Goal: Contribute content: Add original content to the website for others to see

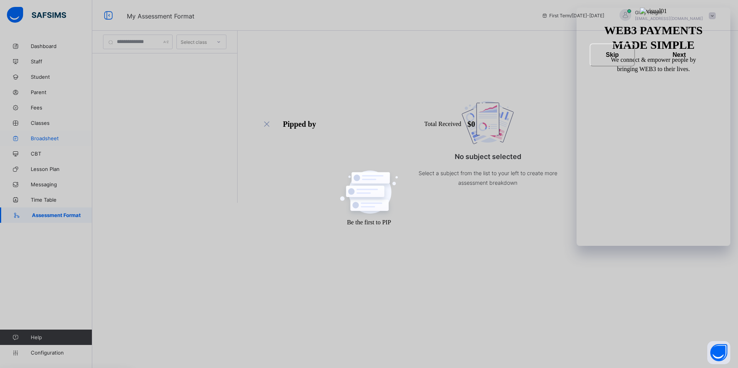
click at [50, 140] on span "Broadsheet" at bounding box center [61, 138] width 61 height 6
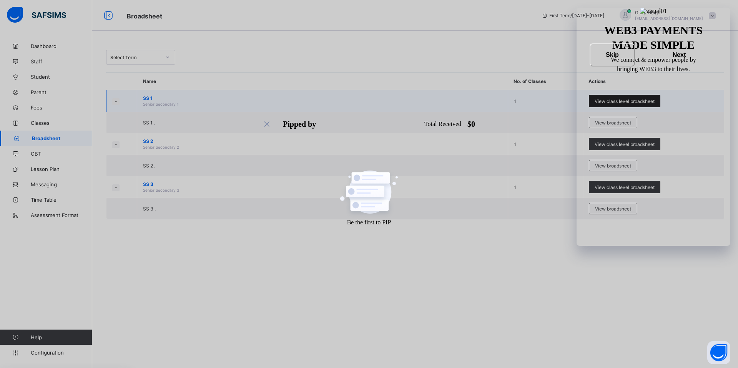
click at [601, 101] on span "View class level broadsheet" at bounding box center [624, 101] width 60 height 6
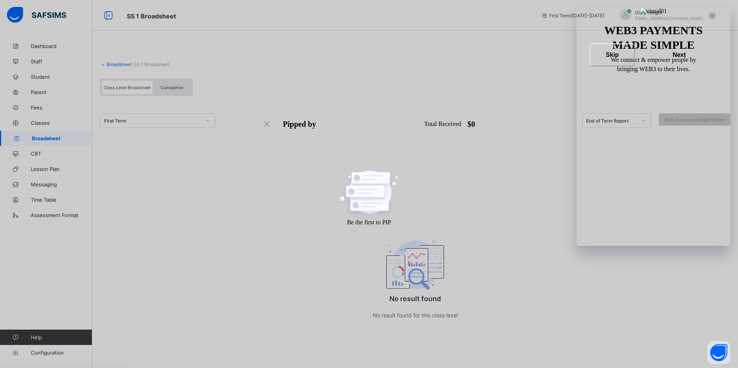
click at [710, 14] on span at bounding box center [711, 15] width 7 height 7
click at [575, 75] on div "Class Level Broadsheet Cumulative" at bounding box center [415, 89] width 630 height 29
click at [179, 88] on span "Cumulative" at bounding box center [172, 87] width 22 height 5
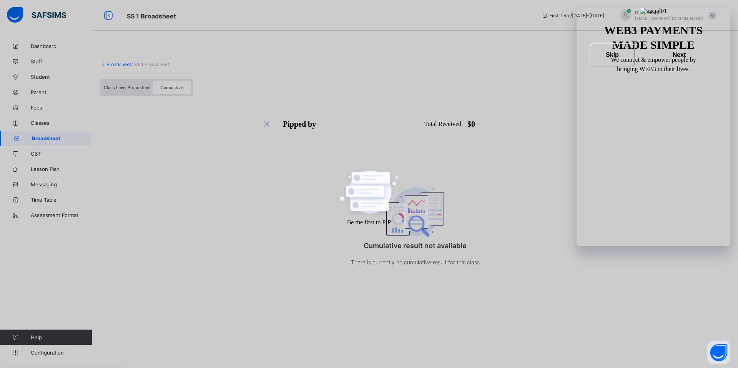
click at [129, 90] on span "Class Level Broadsheet" at bounding box center [127, 87] width 47 height 5
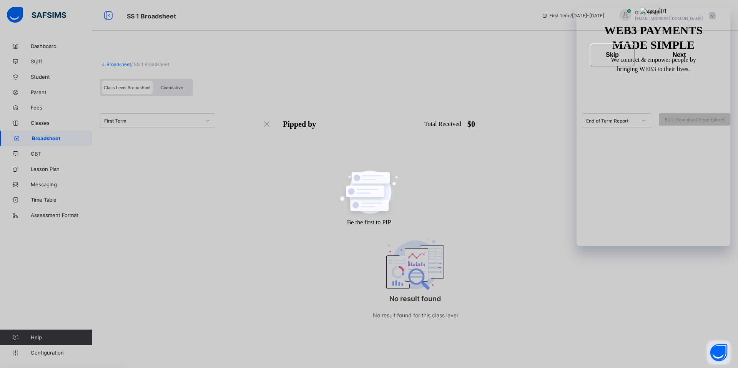
click at [722, 346] on button "Open asap" at bounding box center [718, 352] width 23 height 23
click at [722, 355] on button "Open asap" at bounding box center [718, 352] width 23 height 23
click at [199, 114] on div "First Term" at bounding box center [157, 120] width 115 height 15
click at [281, 121] on div "First Term End of Term Report Bulk Download Reportsheet" at bounding box center [415, 120] width 630 height 15
click at [190, 118] on div "First Term" at bounding box center [152, 121] width 97 height 6
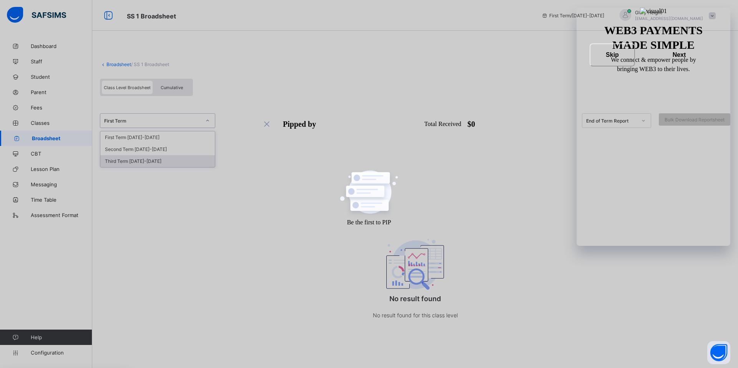
click at [172, 160] on div "Third Term [DATE]-[DATE]" at bounding box center [157, 161] width 114 height 12
click at [621, 120] on div "End of Term Report" at bounding box center [611, 121] width 51 height 6
click at [497, 149] on div "Third Term [DATE]-[DATE] 0 results available. Use Up and Down to choose options…" at bounding box center [415, 130] width 630 height 53
click at [181, 89] on span "Cumulative" at bounding box center [172, 87] width 22 height 5
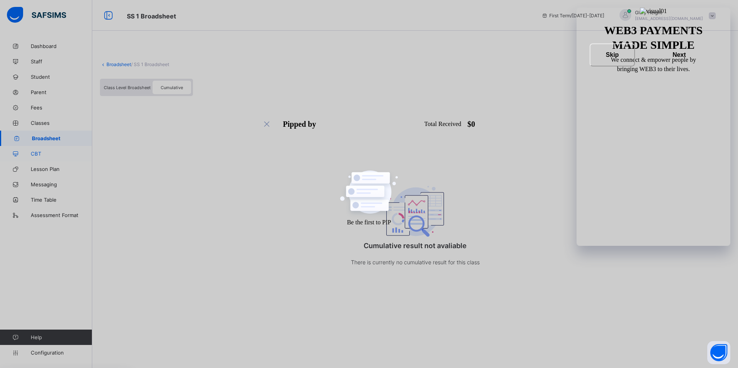
click at [35, 155] on span "CBT" at bounding box center [61, 154] width 61 height 6
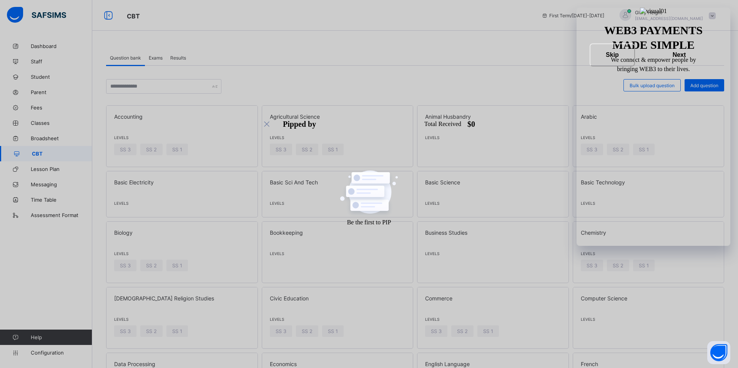
click at [156, 53] on div "Exams" at bounding box center [156, 57] width 22 height 15
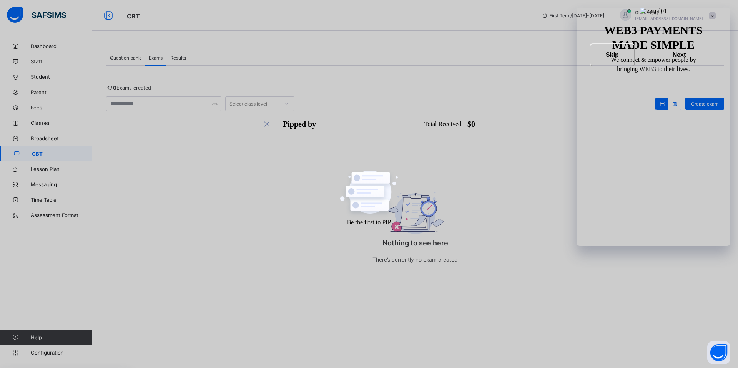
click at [132, 56] on span "Question bank" at bounding box center [125, 58] width 31 height 6
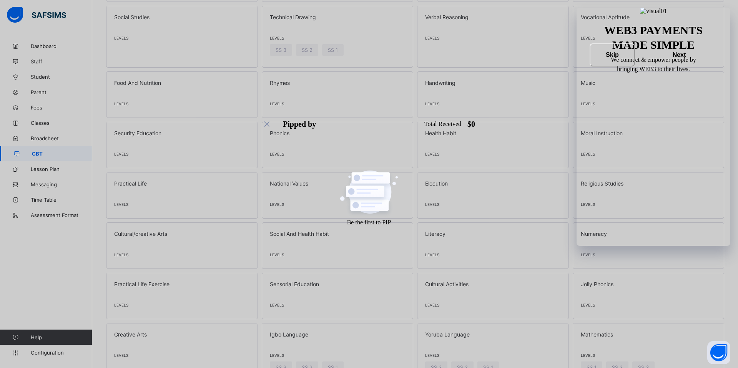
scroll to position [766, 0]
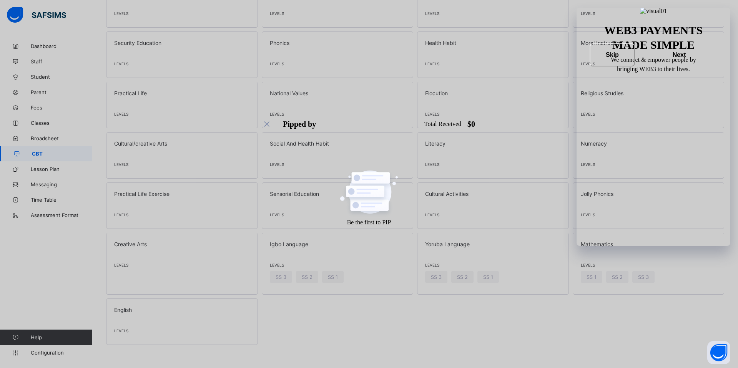
click at [587, 277] on span "SS 1" at bounding box center [591, 277] width 10 height 6
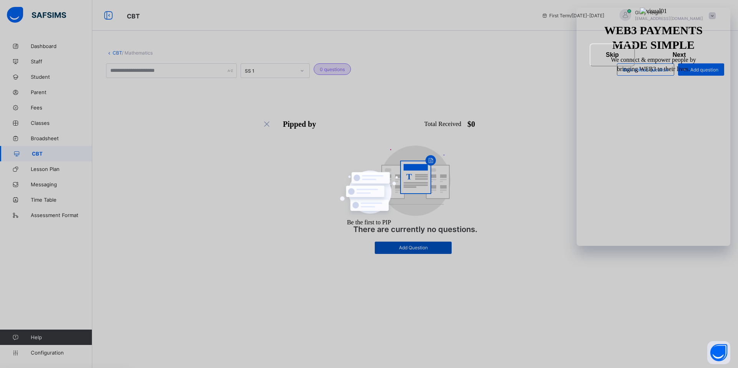
click at [437, 250] on span "Add Question" at bounding box center [412, 248] width 65 height 6
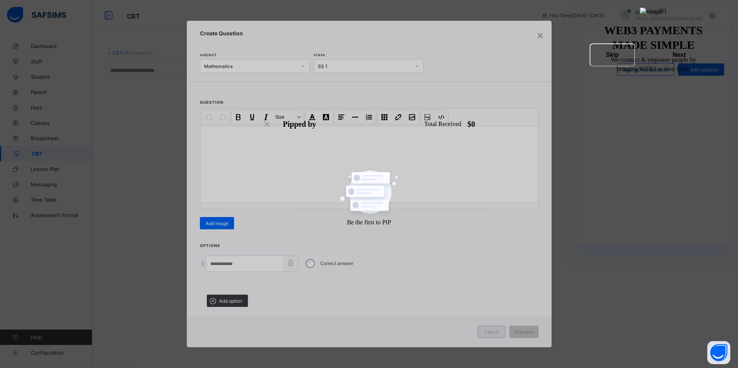
click at [489, 330] on span "Cancel" at bounding box center [491, 332] width 15 height 6
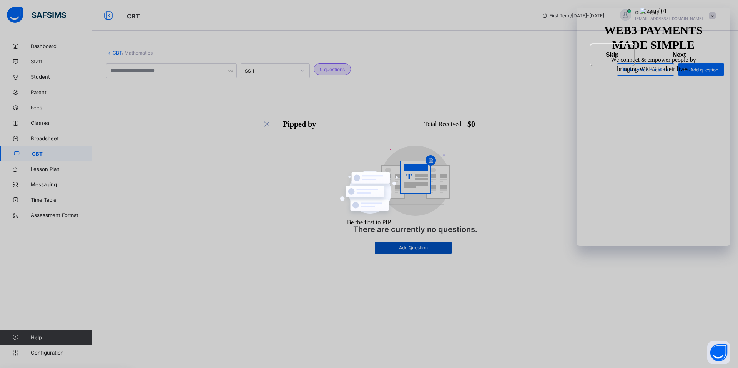
click at [413, 250] on span "Add Question" at bounding box center [412, 248] width 65 height 6
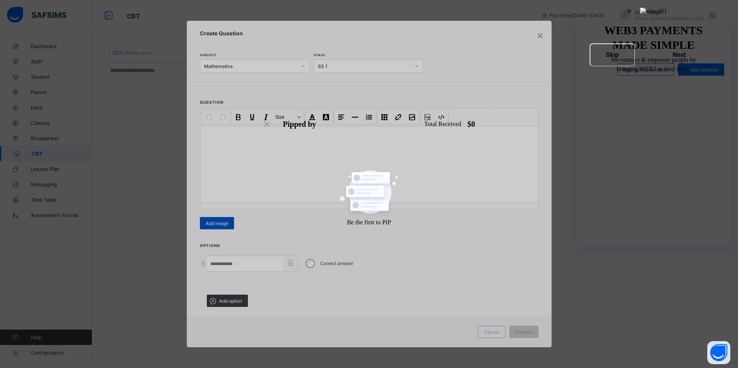
click at [222, 222] on span "Add Image" at bounding box center [217, 224] width 23 height 6
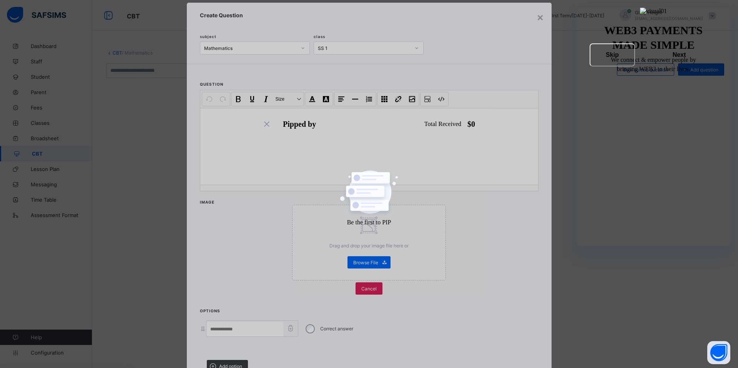
scroll to position [80, 0]
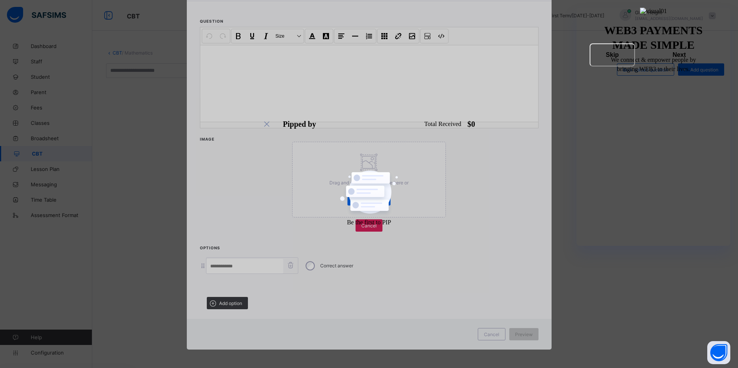
click at [229, 266] on input at bounding box center [244, 266] width 77 height 15
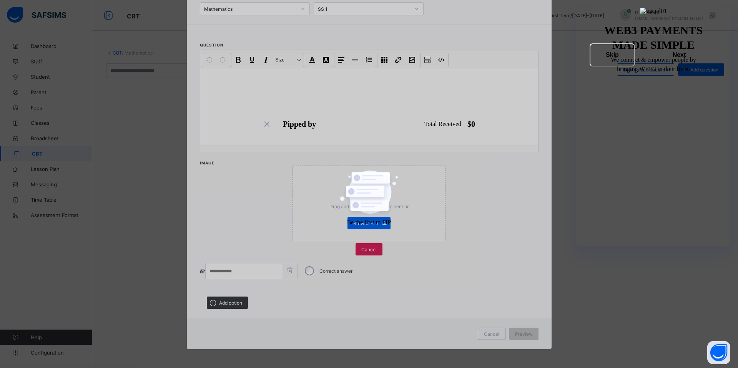
drag, startPoint x: 200, startPoint y: 268, endPoint x: 201, endPoint y: 277, distance: 8.9
click at [201, 277] on div "Options Correct answer Add option" at bounding box center [369, 292] width 365 height 46
drag, startPoint x: 201, startPoint y: 293, endPoint x: 209, endPoint y: 270, distance: 23.6
click at [208, 271] on div "Options Correct answer Add option" at bounding box center [369, 292] width 365 height 46
drag, startPoint x: 201, startPoint y: 290, endPoint x: 217, endPoint y: 233, distance: 59.0
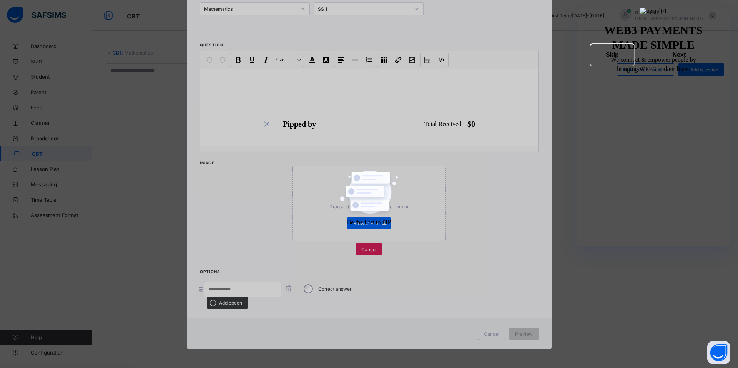
click at [217, 233] on div "× Create Question subject Mathematics class SS 1 question Undo ⌘+ Z Redo ⌘+ Y /…" at bounding box center [369, 157] width 365 height 386
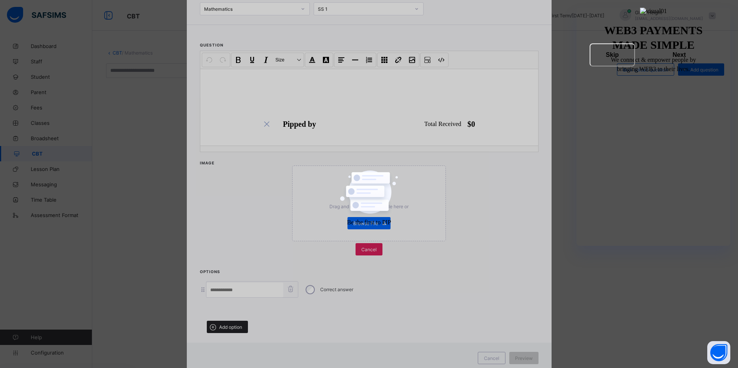
click at [229, 326] on span "Add option" at bounding box center [230, 327] width 23 height 6
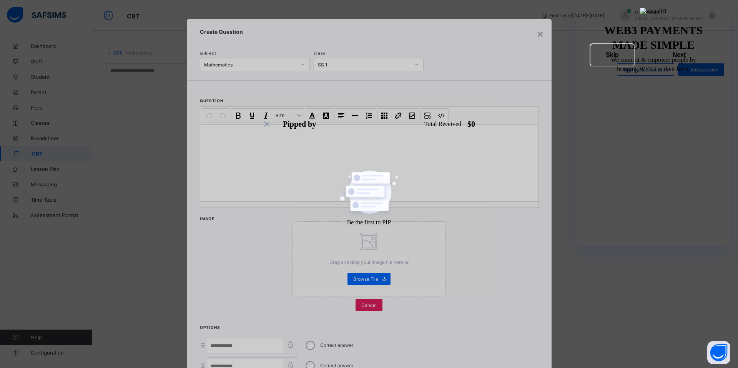
scroll to position [99, 0]
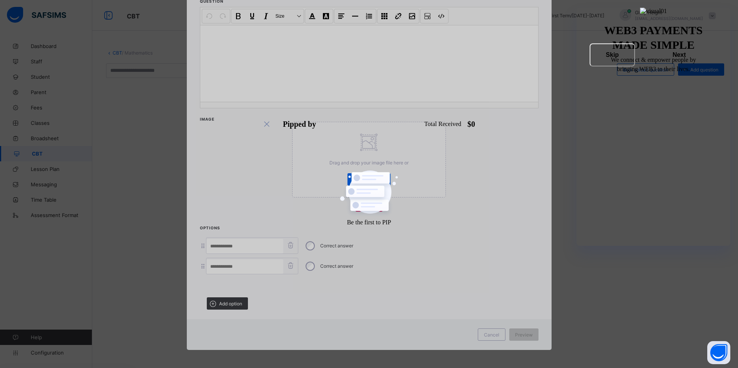
click at [255, 250] on input at bounding box center [244, 246] width 77 height 15
click at [292, 245] on icon at bounding box center [291, 245] width 10 height 8
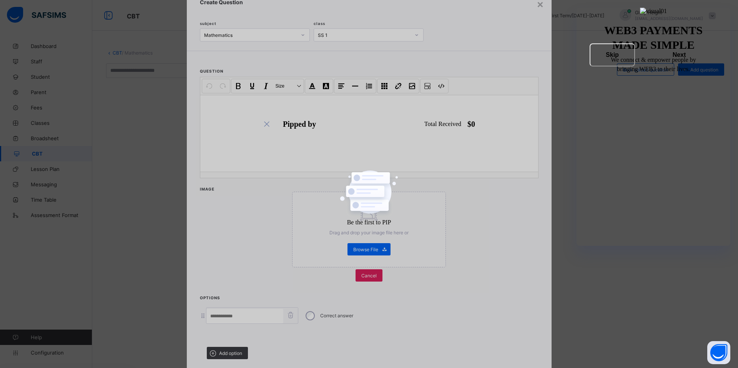
scroll to position [0, 0]
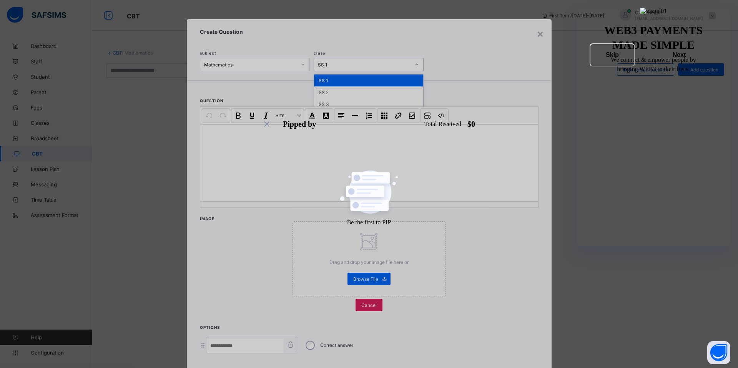
click at [379, 66] on div "SS 1" at bounding box center [364, 65] width 93 height 6
click at [486, 55] on div "subject Mathematics class option SS 1 focused, 1 of 3. 3 results available. Use…" at bounding box center [368, 53] width 337 height 36
click at [441, 117] on button "Code view" at bounding box center [440, 115] width 13 height 13
type textarea "******* ****"
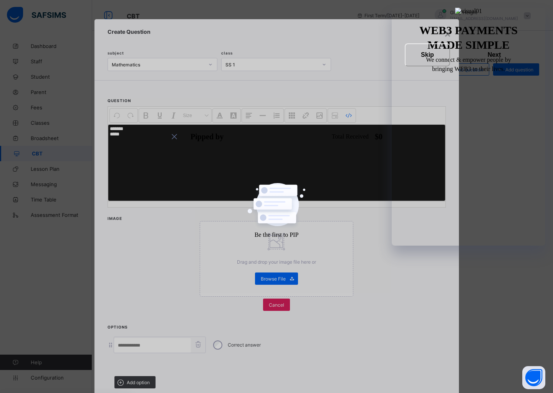
click at [446, 36] on div "×" at bounding box center [447, 33] width 7 height 13
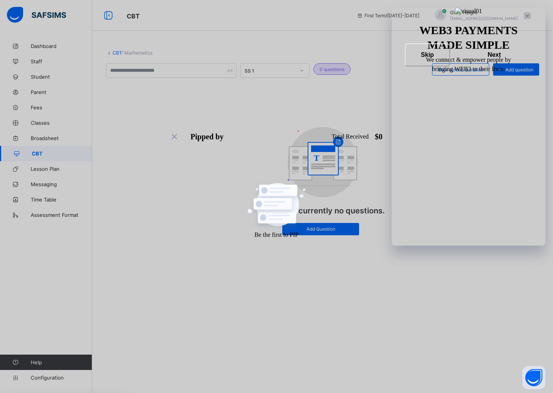
click at [446, 36] on div "CBT / Mathematics SS 1 0 questions Bulk upload question Add question T There ar…" at bounding box center [322, 196] width 461 height 393
click at [113, 53] on link "CBT" at bounding box center [117, 53] width 9 height 6
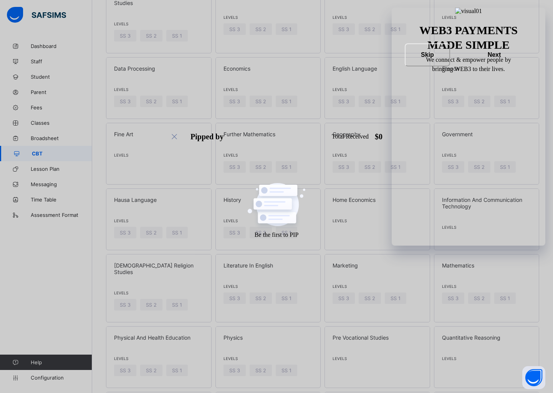
scroll to position [303, 0]
click at [503, 294] on span "SS 1" at bounding box center [505, 297] width 10 height 6
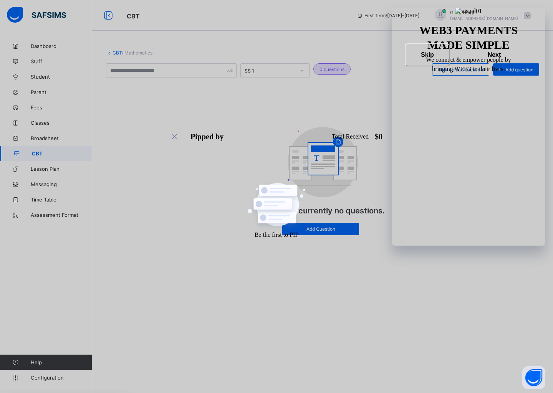
click at [472, 71] on span "Bulk upload question" at bounding box center [460, 70] width 45 height 6
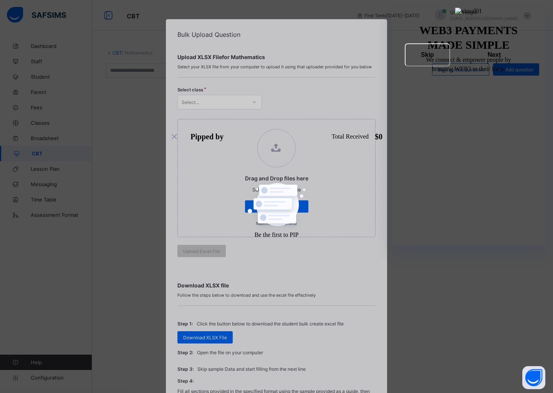
click at [298, 99] on div "Select class Select..." at bounding box center [276, 96] width 198 height 26
click at [211, 144] on div "SS 1" at bounding box center [220, 143] width 84 height 12
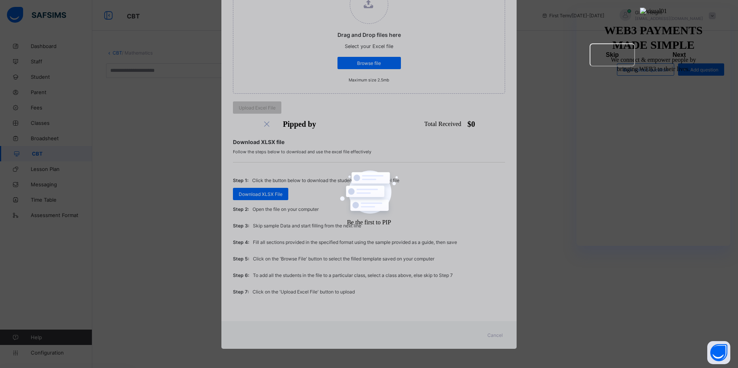
scroll to position [55, 0]
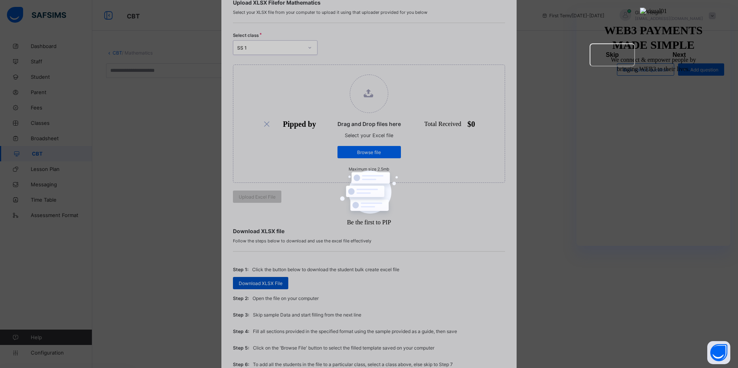
click at [261, 284] on span "Download XLSX File" at bounding box center [261, 283] width 44 height 6
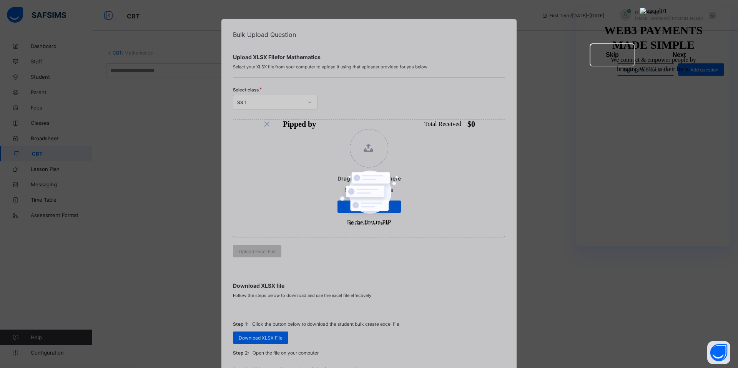
click at [549, 164] on div "Bulk Upload Question Upload XLSX File for Mathematics Select your XLSX file fro…" at bounding box center [369, 184] width 738 height 368
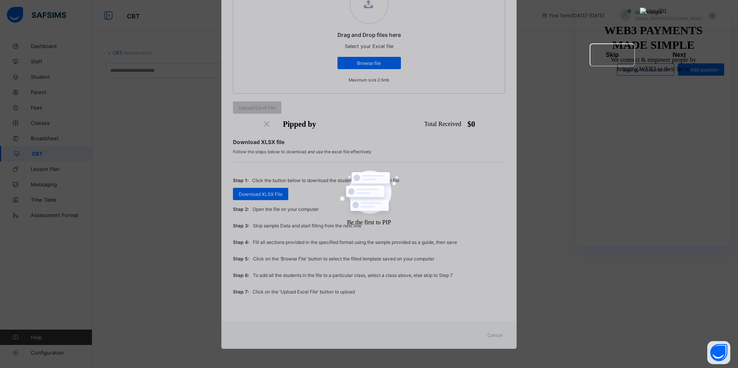
click at [489, 337] on span "Cancel" at bounding box center [494, 335] width 15 height 6
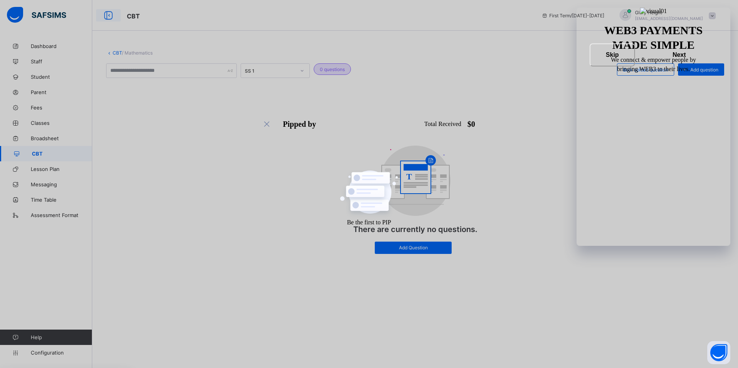
click at [109, 16] on icon at bounding box center [108, 15] width 13 height 11
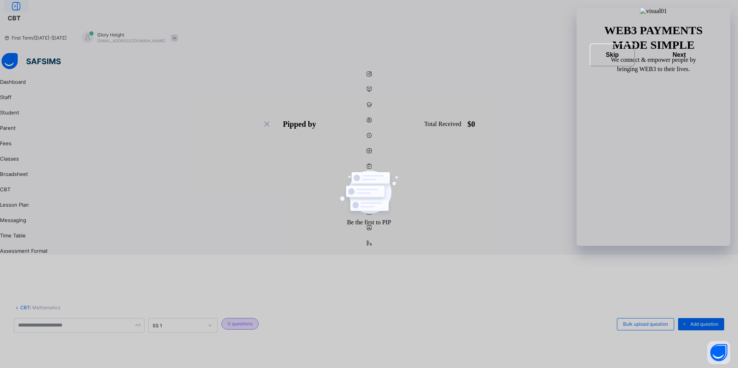
click at [23, 12] on icon at bounding box center [16, 6] width 13 height 11
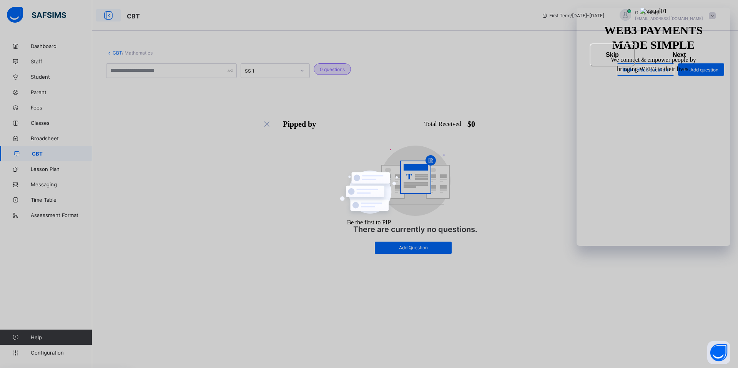
click at [109, 12] on icon at bounding box center [108, 15] width 13 height 11
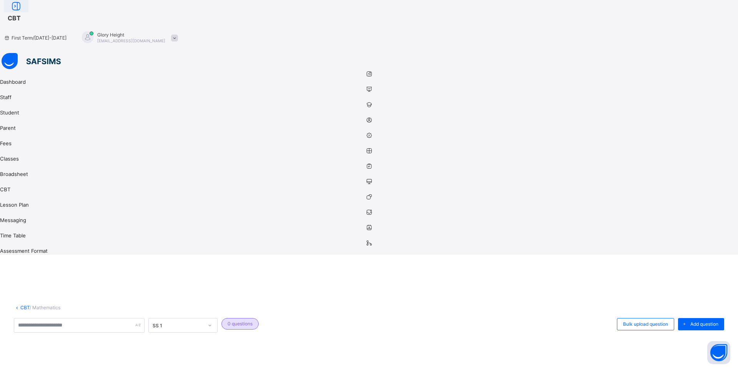
click at [23, 12] on icon at bounding box center [16, 6] width 13 height 11
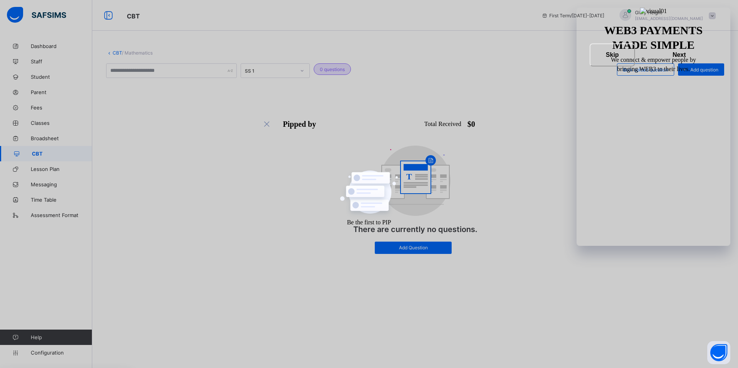
click at [35, 150] on link "CBT" at bounding box center [46, 153] width 92 height 15
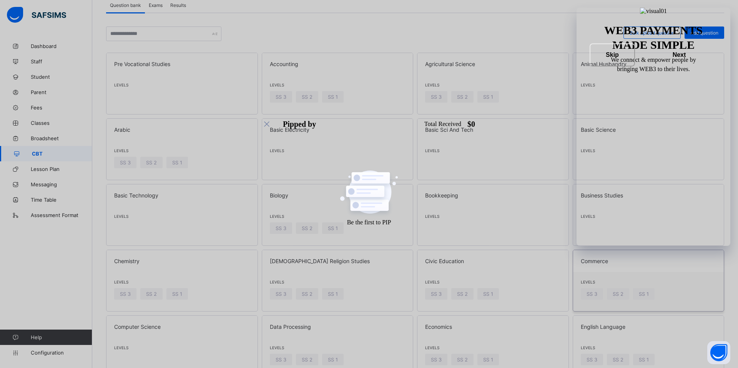
scroll to position [23, 0]
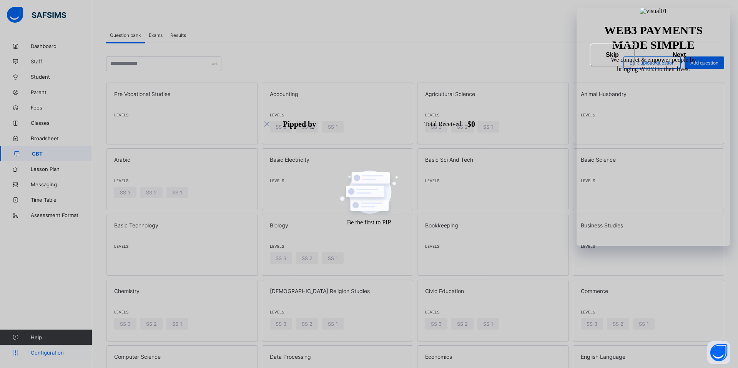
click at [39, 353] on span "Configuration" at bounding box center [61, 353] width 61 height 6
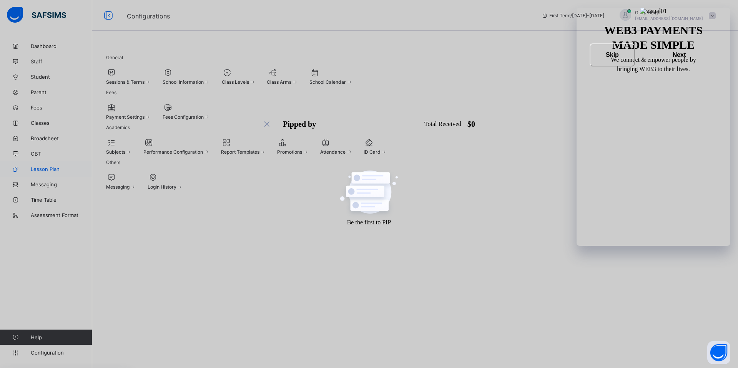
click at [58, 171] on span "Lesson Plan" at bounding box center [61, 169] width 61 height 6
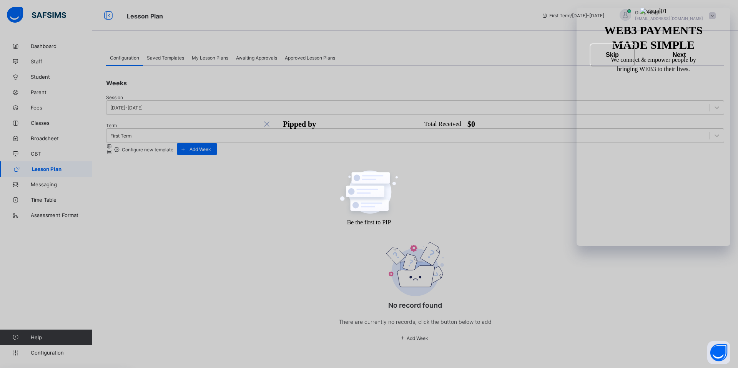
click at [173, 146] on div "Configure new template" at bounding box center [143, 149] width 61 height 7
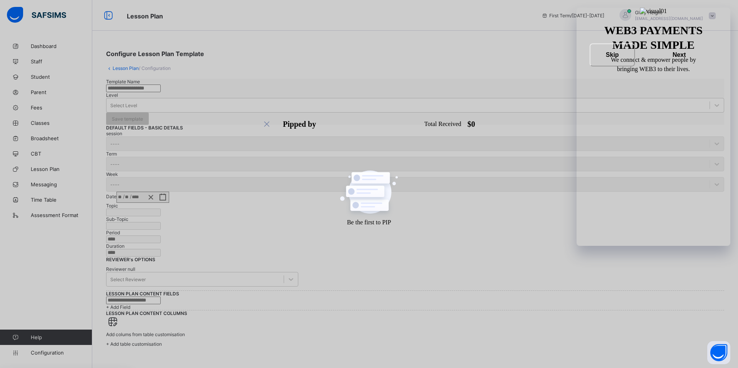
scroll to position [179, 0]
click at [298, 272] on div at bounding box center [291, 279] width 14 height 14
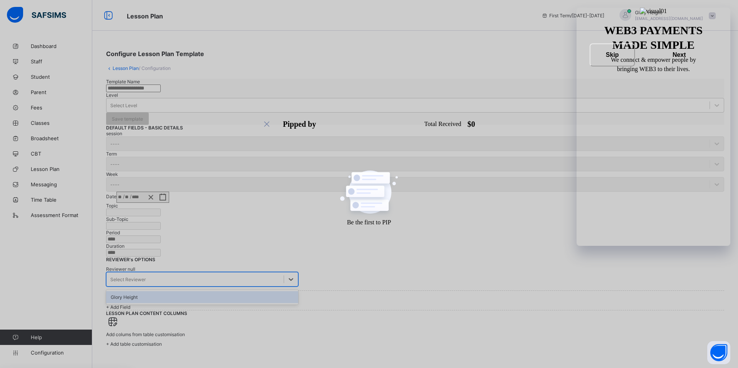
click at [383, 262] on div "Reviewer null option Glory Height focused, 1 of 1. 1 result available. Use Up a…" at bounding box center [415, 276] width 618 height 28
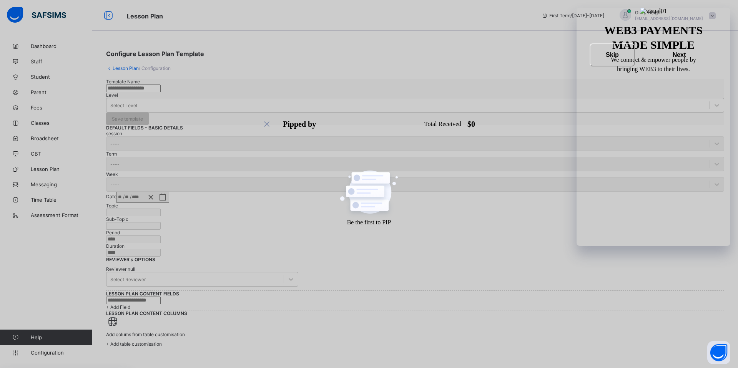
scroll to position [85, 0]
click at [197, 131] on div "session ---- Term ---- Week ---- Date / /" at bounding box center [415, 167] width 618 height 72
click at [236, 131] on div "session ----" at bounding box center [415, 141] width 618 height 20
click at [342, 151] on div "Term ----" at bounding box center [415, 161] width 618 height 20
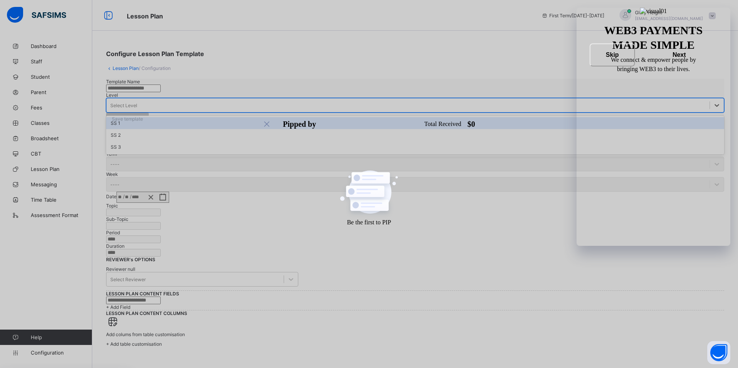
click at [313, 101] on div "Select Level" at bounding box center [407, 105] width 603 height 11
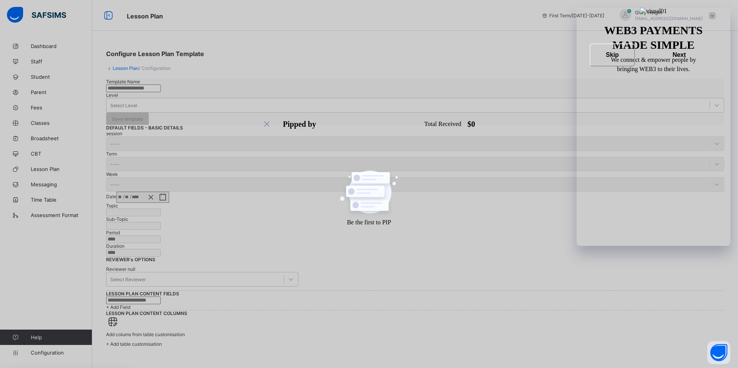
click at [161, 92] on input "text" at bounding box center [133, 89] width 55 height 8
